Goal: Information Seeking & Learning: Check status

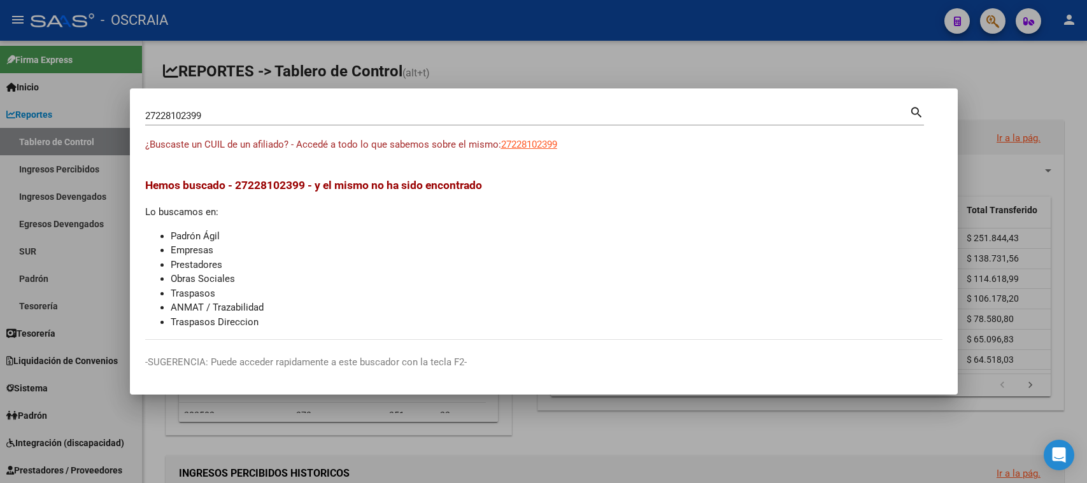
click at [369, 120] on input "27228102399" at bounding box center [527, 115] width 764 height 11
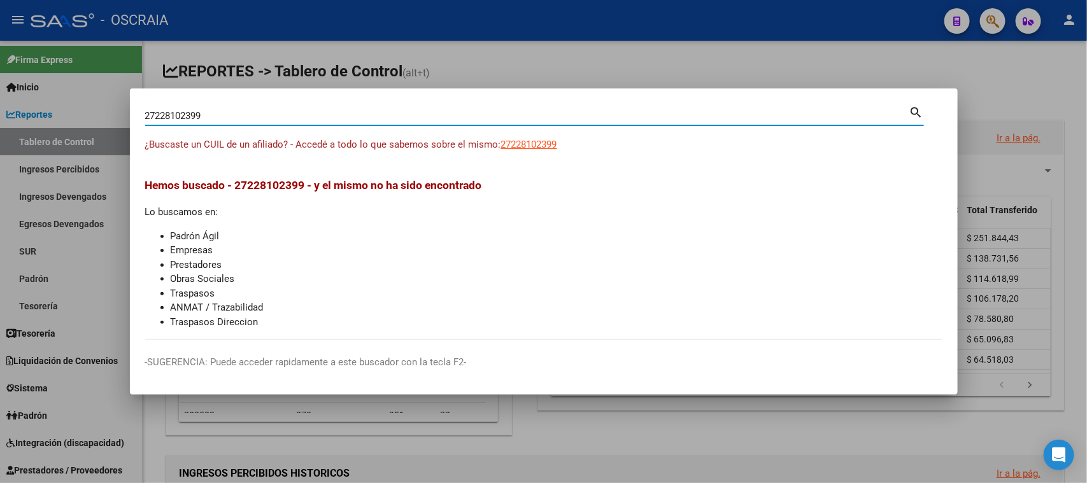
paste input "0379328963"
type input "20379328963"
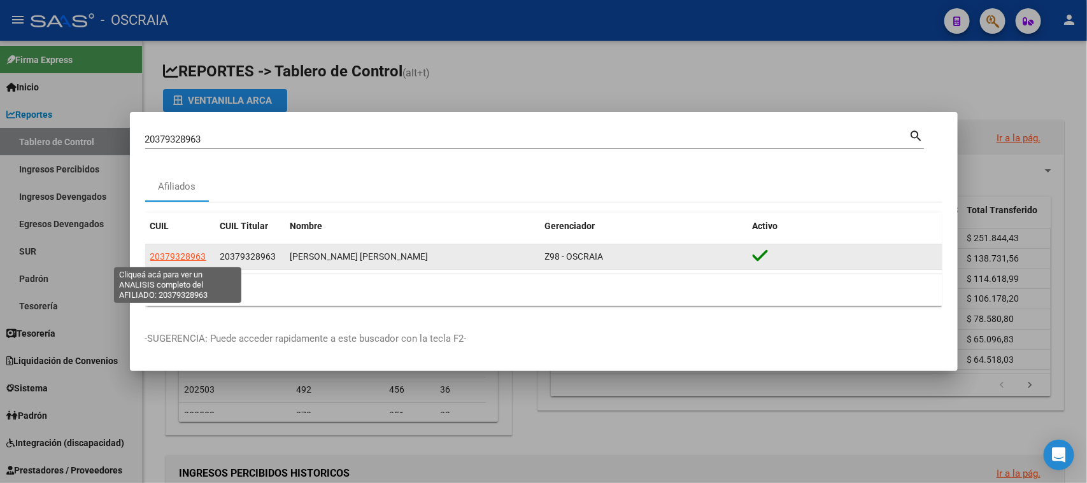
click at [178, 251] on span "20379328963" at bounding box center [178, 256] width 56 height 10
type textarea "20379328963"
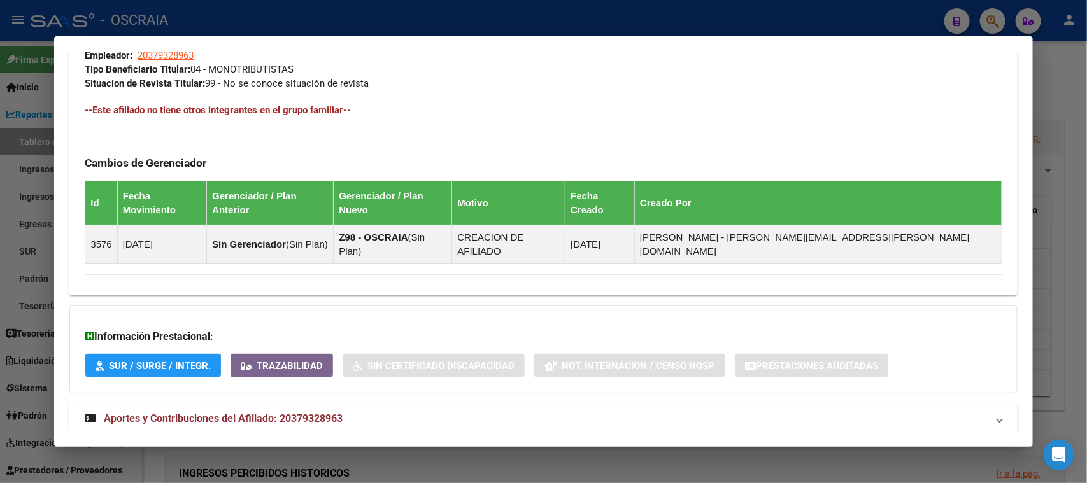
scroll to position [640, 0]
click at [280, 412] on span "Aportes y Contribuciones del Afiliado: 20379328963" at bounding box center [223, 418] width 239 height 12
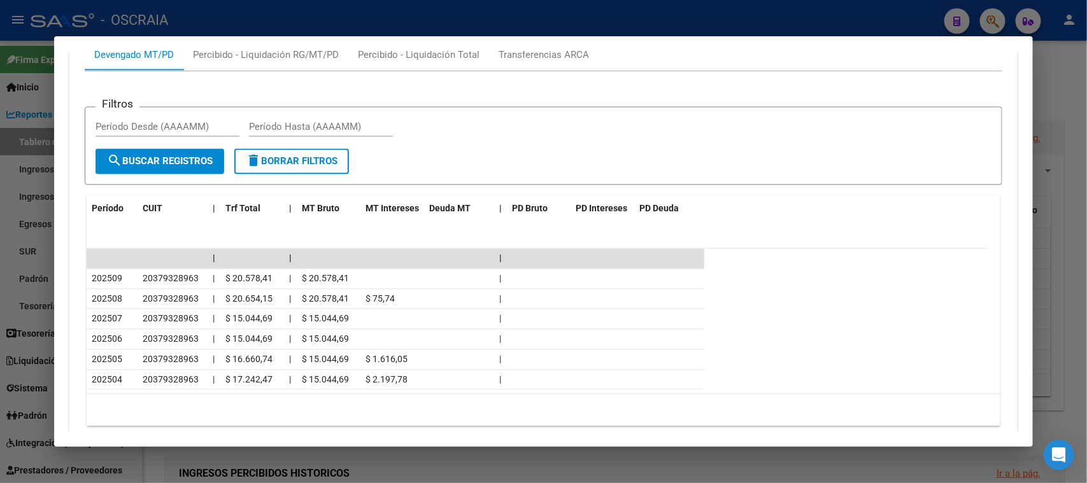
scroll to position [1112, 0]
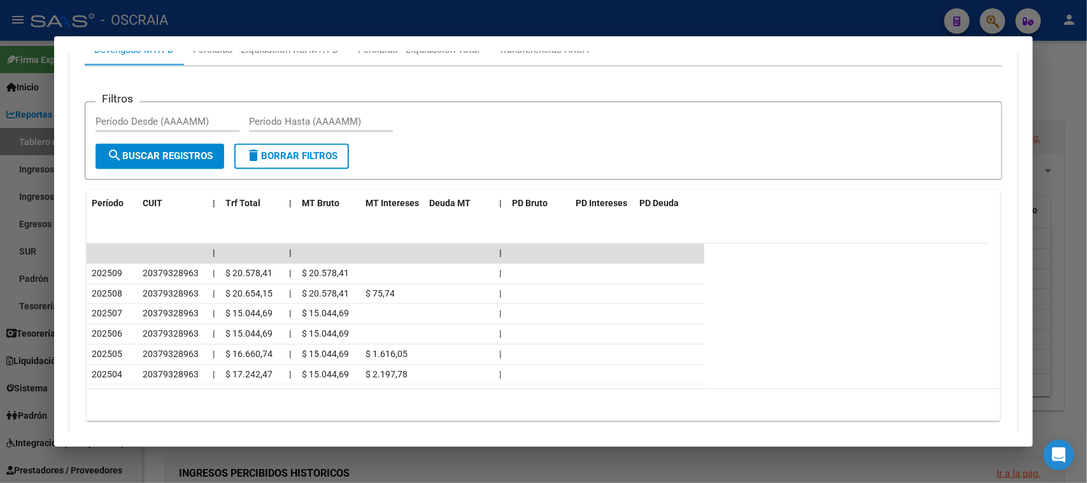
click at [500, 30] on div at bounding box center [543, 241] width 1087 height 483
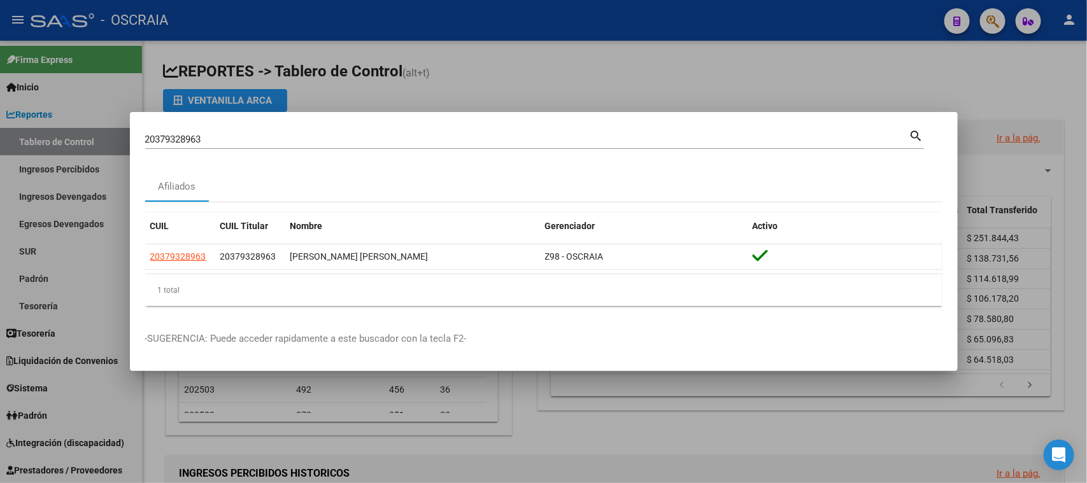
click at [364, 134] on input "20379328963" at bounding box center [527, 139] width 764 height 11
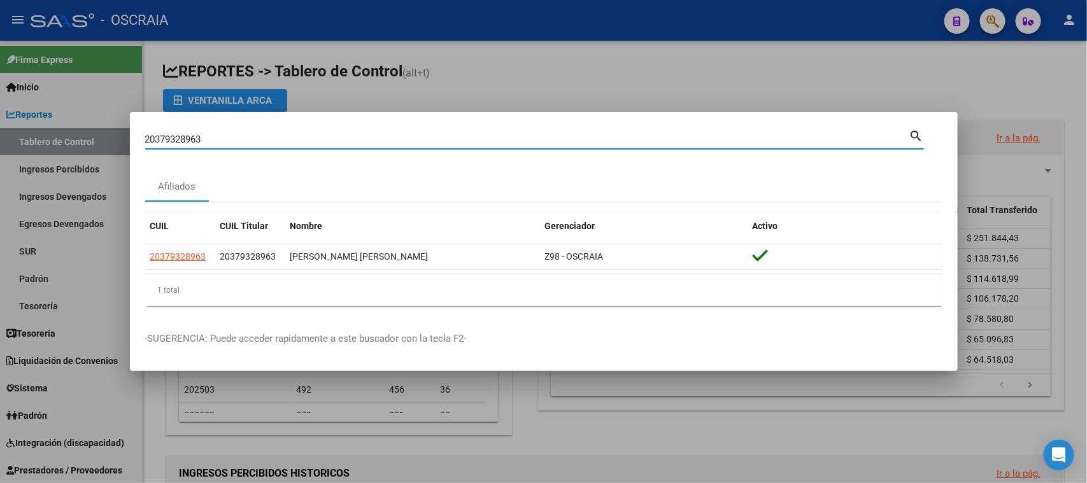
click at [364, 134] on input "20379328963" at bounding box center [527, 139] width 764 height 11
paste input "36402411"
type input "36402411"
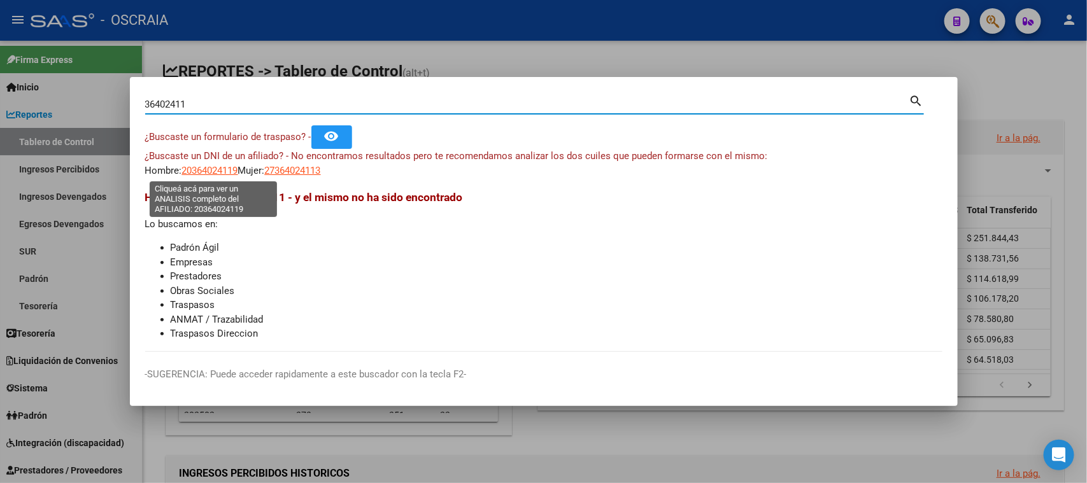
click at [194, 173] on span "20364024119" at bounding box center [210, 170] width 56 height 11
type textarea "20364024119"
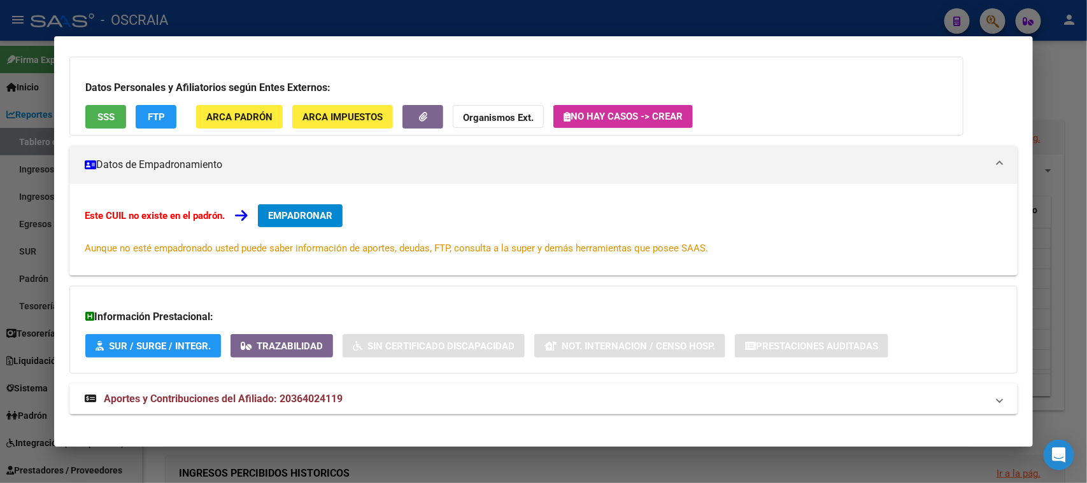
scroll to position [92, 0]
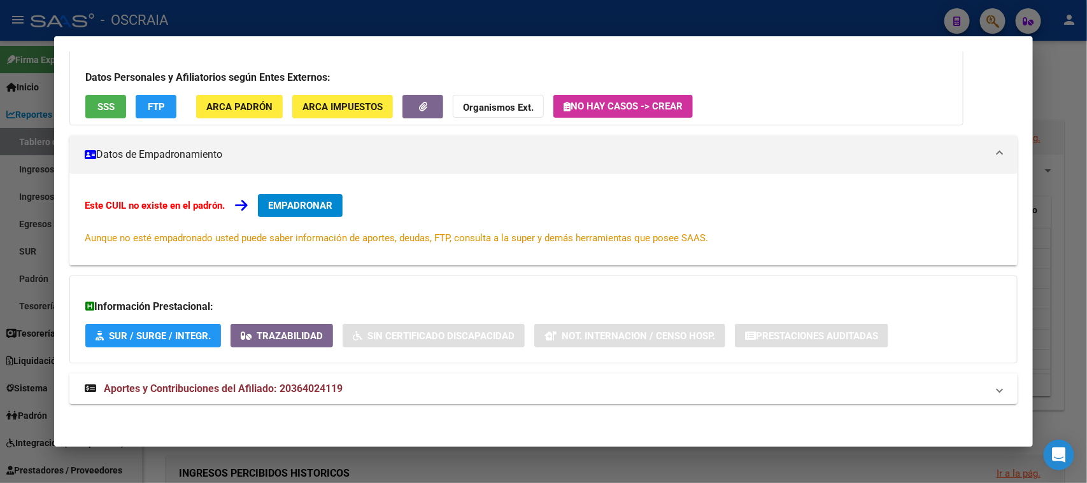
click at [342, 388] on span "Aportes y Contribuciones del Afiliado: 20364024119" at bounding box center [223, 389] width 239 height 12
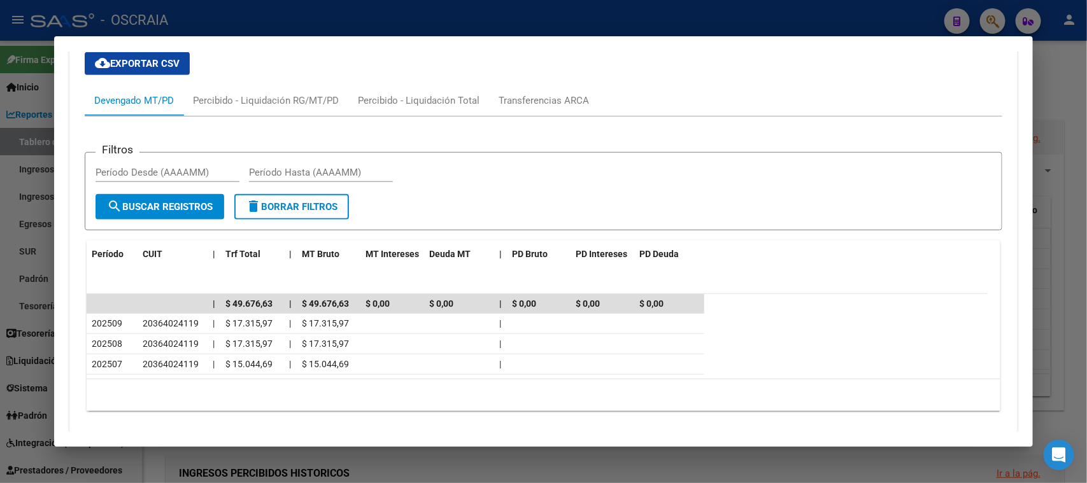
scroll to position [521, 0]
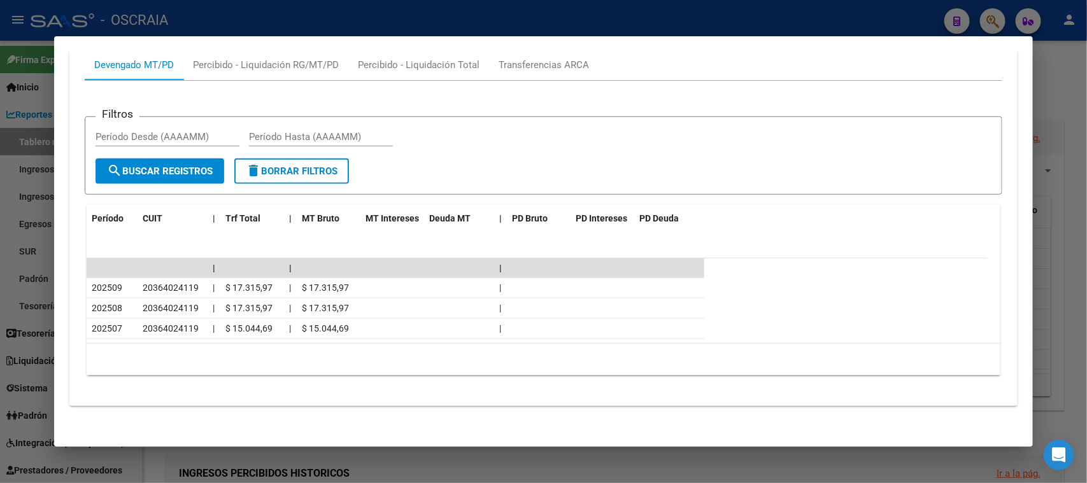
click at [756, 7] on div at bounding box center [543, 241] width 1087 height 483
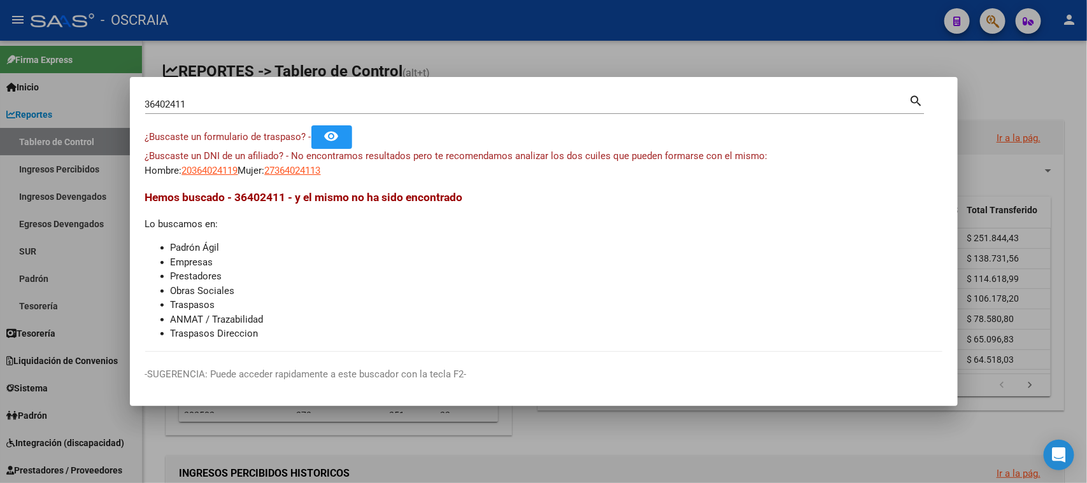
click at [288, 95] on div "36402411 Buscar (apellido, dni, [PERSON_NAME], [PERSON_NAME], cuit, obra social)" at bounding box center [527, 104] width 764 height 19
click at [279, 103] on input "36402411" at bounding box center [527, 104] width 764 height 11
click at [278, 103] on input "36402411" at bounding box center [527, 104] width 764 height 11
click at [272, 106] on input "36402411" at bounding box center [527, 104] width 764 height 11
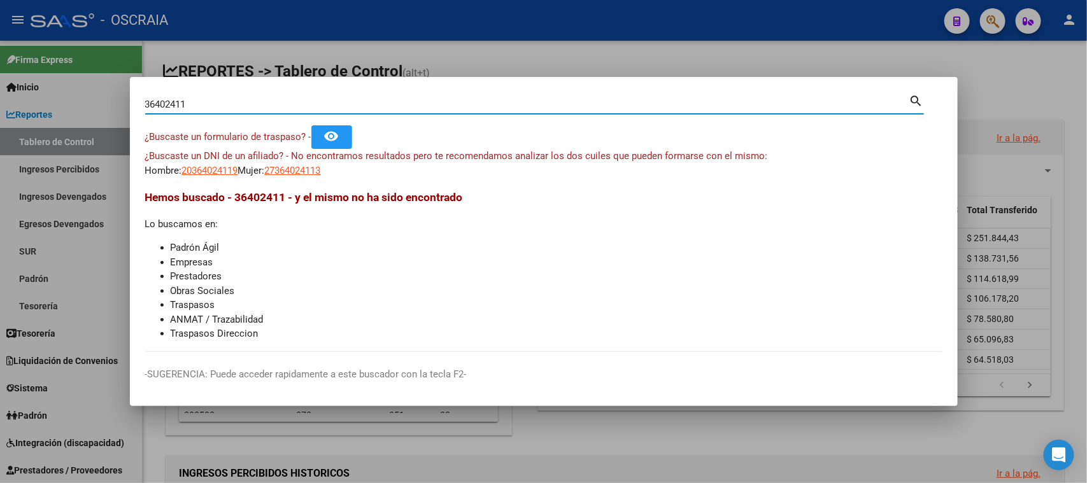
drag, startPoint x: 195, startPoint y: 103, endPoint x: 0, endPoint y: 106, distance: 195.4
click at [0, 106] on div "36402411 Buscar (apellido, dni, cuil, nro traspaso, cuit, obra social) search ¿…" at bounding box center [543, 241] width 1087 height 483
paste input "53412303"
type input "53412303"
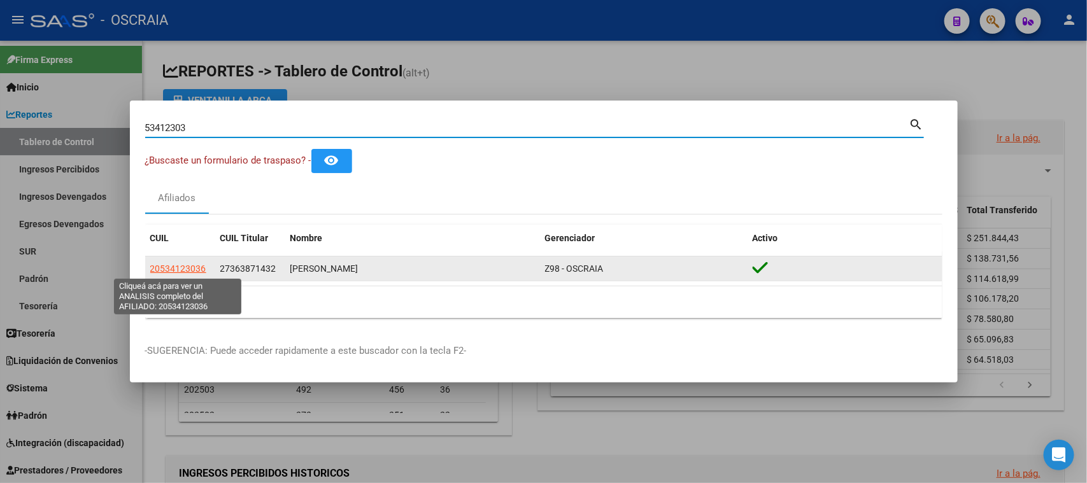
click at [190, 269] on span "20534123036" at bounding box center [178, 269] width 56 height 10
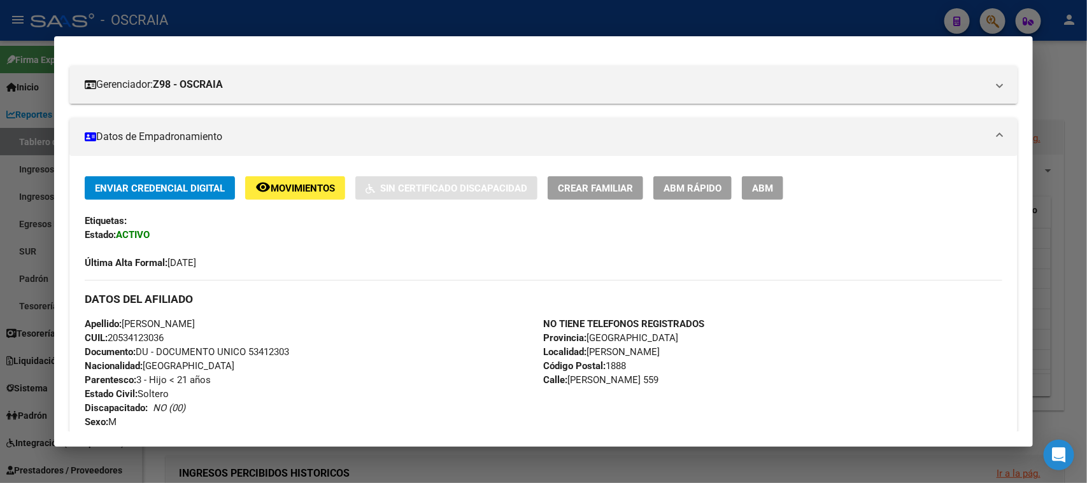
scroll to position [0, 0]
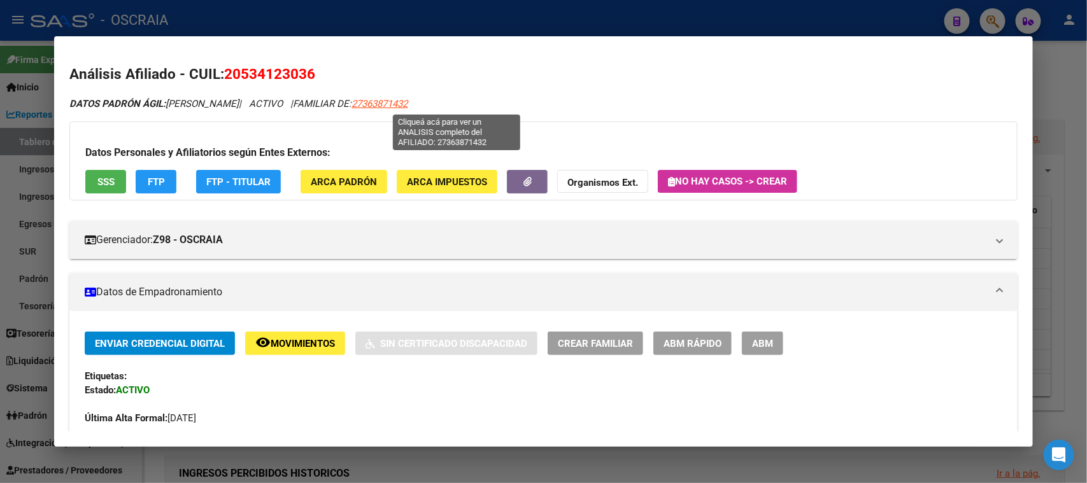
click at [407, 100] on span "27363871432" at bounding box center [379, 103] width 56 height 11
type textarea "27363871432"
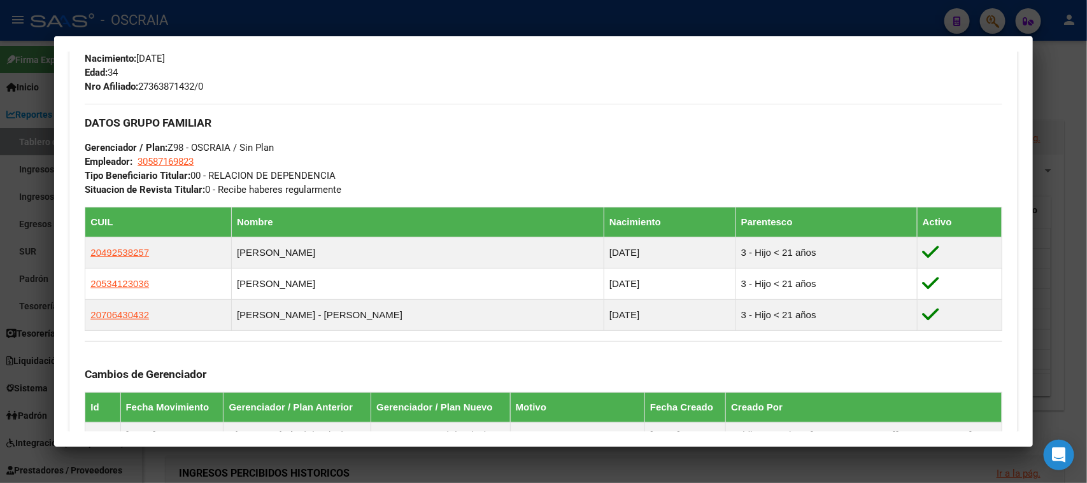
scroll to position [556, 0]
